Goal: Transaction & Acquisition: Download file/media

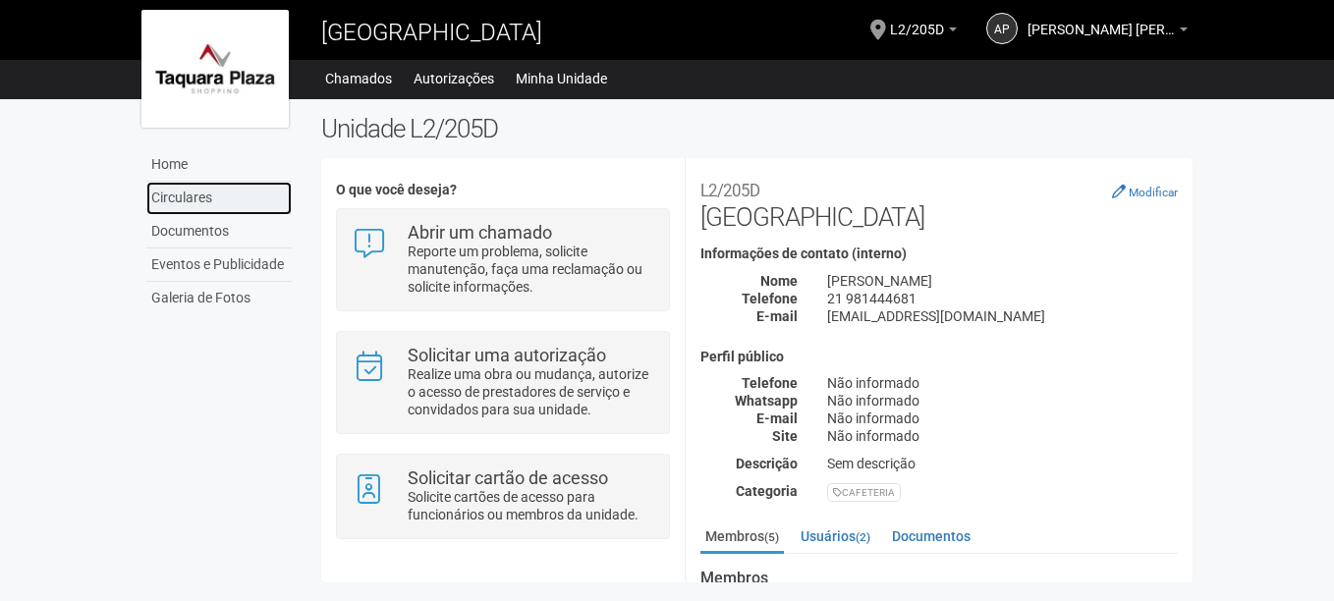
click at [225, 197] on link "Circulares" at bounding box center [218, 198] width 145 height 33
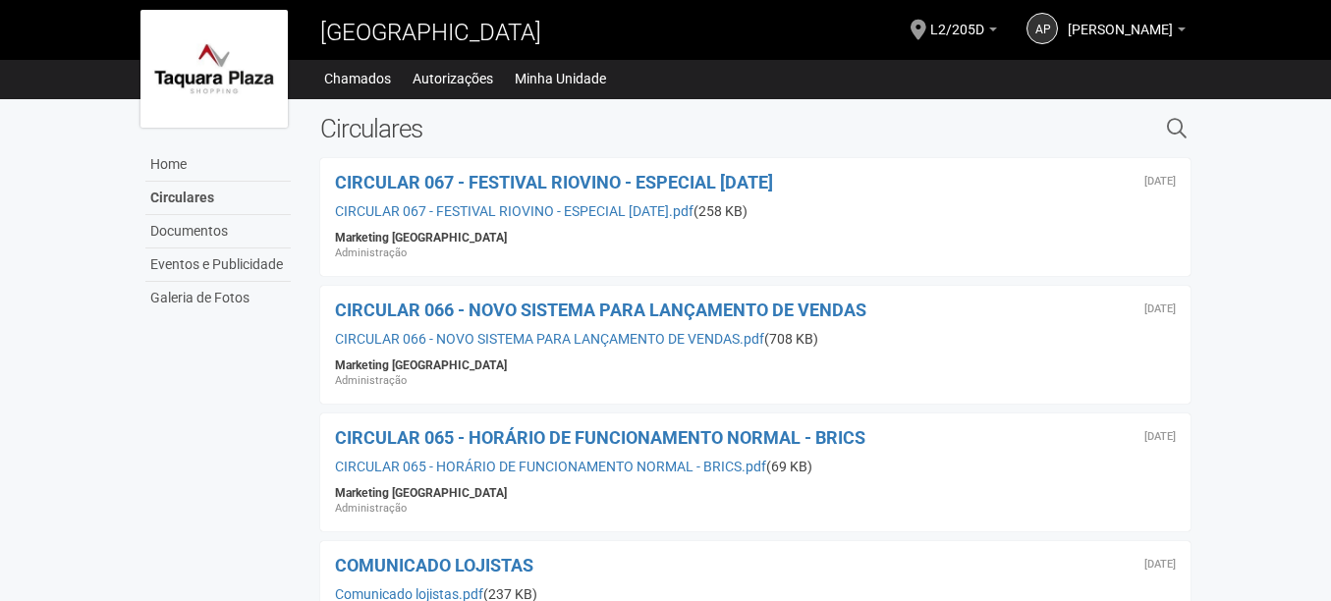
click at [721, 324] on div "14 de julho de 2025 CIRCULAR 066 - NOVO SISTEMA PARA LANÇAMENTO DE VENDAS CIRCU…" at bounding box center [755, 345] width 871 height 118
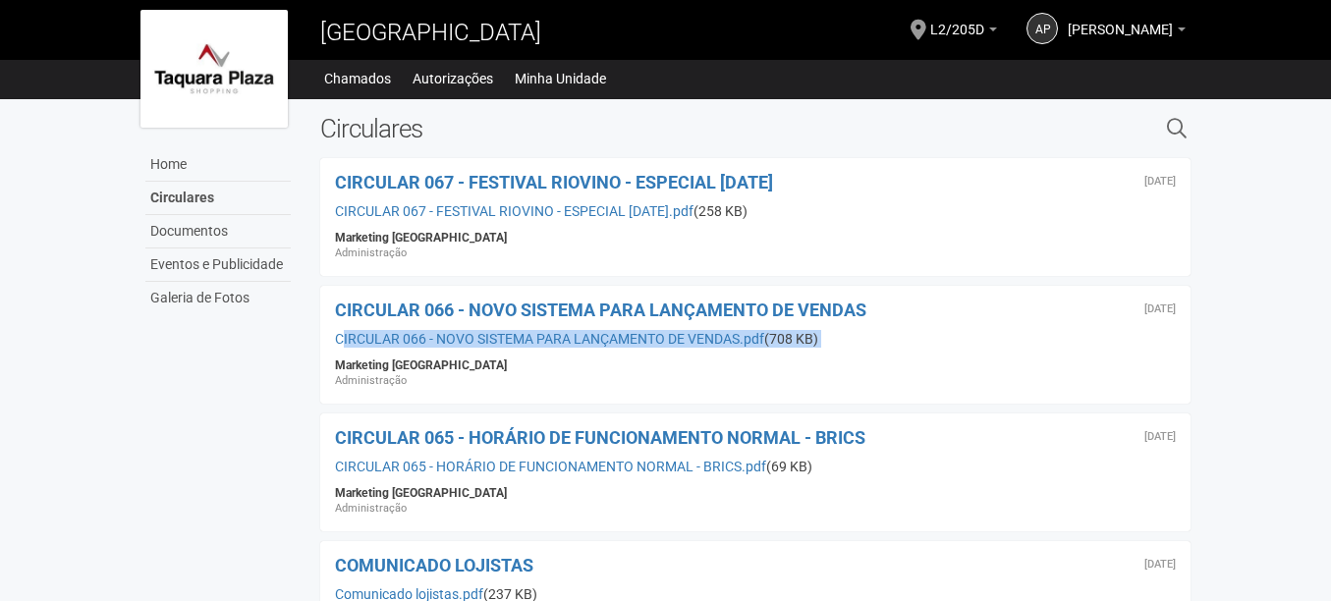
click at [721, 324] on div "14 de julho de 2025 CIRCULAR 066 - NOVO SISTEMA PARA LANÇAMENTO DE VENDAS CIRCU…" at bounding box center [755, 345] width 871 height 118
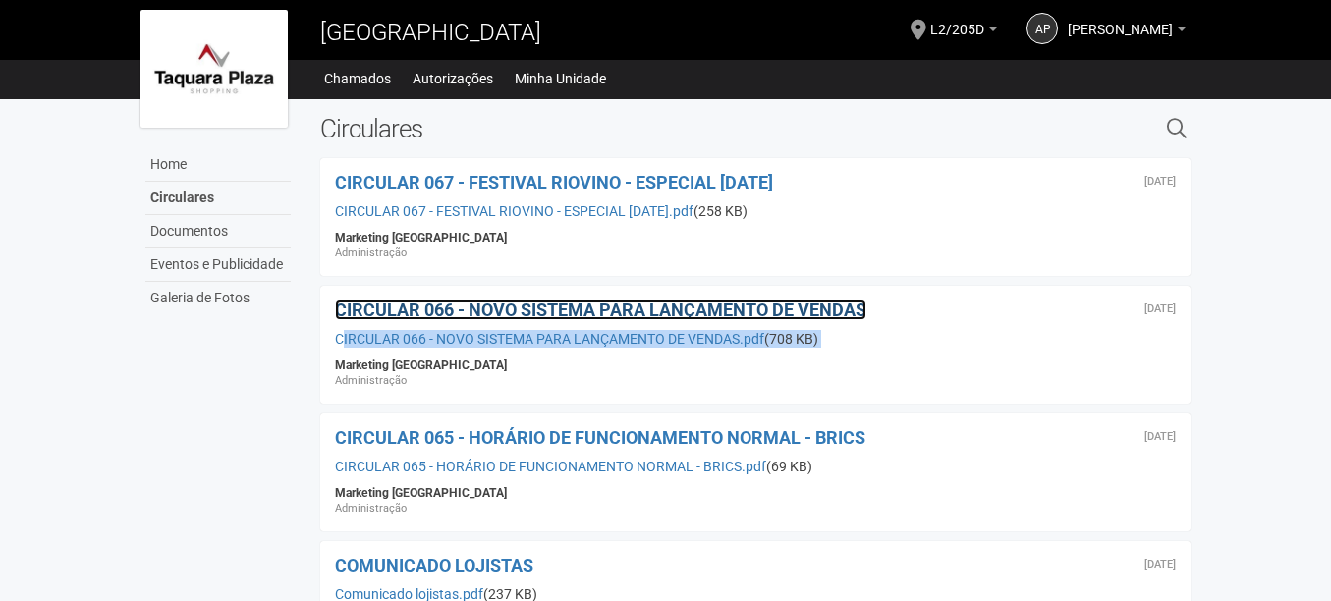
drag, startPoint x: 721, startPoint y: 324, endPoint x: 709, endPoint y: 313, distance: 16.0
click at [709, 313] on span "CIRCULAR 066 - NOVO SISTEMA PARA LANÇAMENTO DE VENDAS" at bounding box center [601, 310] width 532 height 21
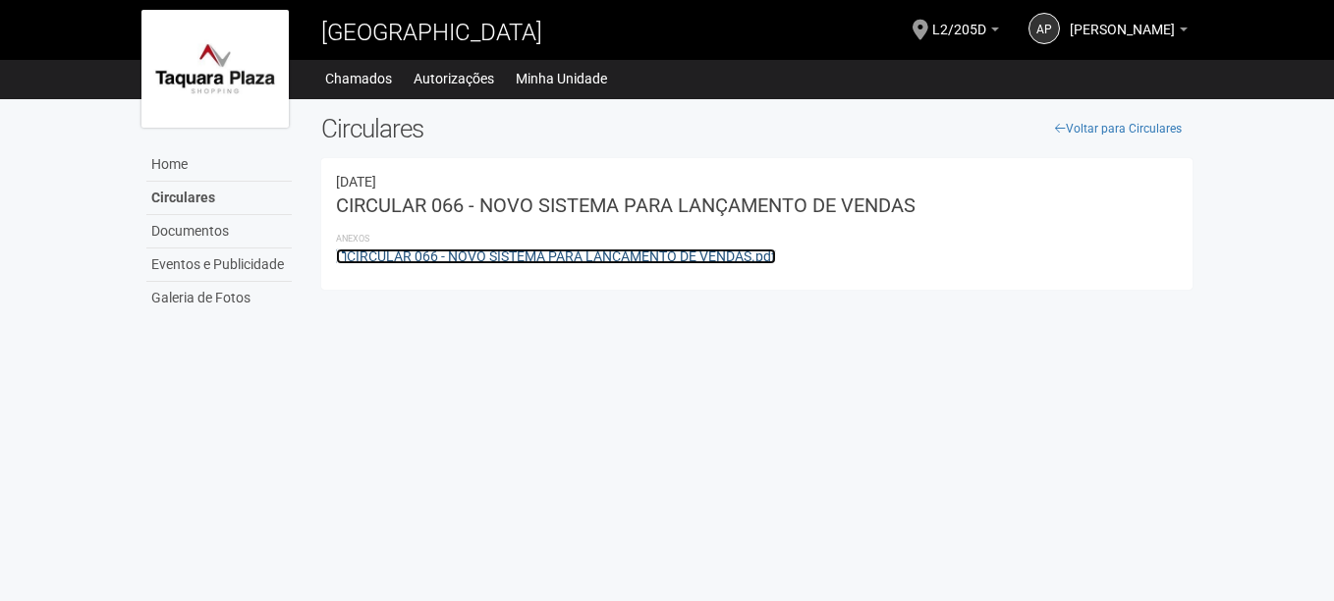
click at [664, 254] on link "CIRCULAR 066 - NOVO SISTEMA PARA LANÇAMENTO DE VENDAS.pdf" at bounding box center [556, 257] width 440 height 16
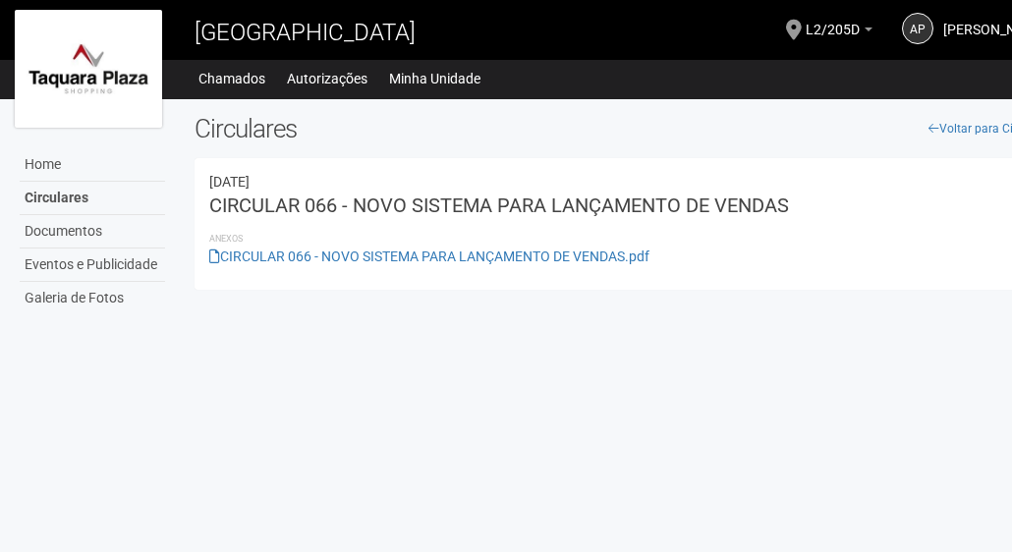
click at [834, 374] on body "Aguarde... [GEOGRAPHIC_DATA] AP [PERSON_NAME] [PERSON_NAME] [EMAIL_ADDRESS][DOM…" at bounding box center [506, 276] width 1012 height 552
